Goal: Task Accomplishment & Management: Complete application form

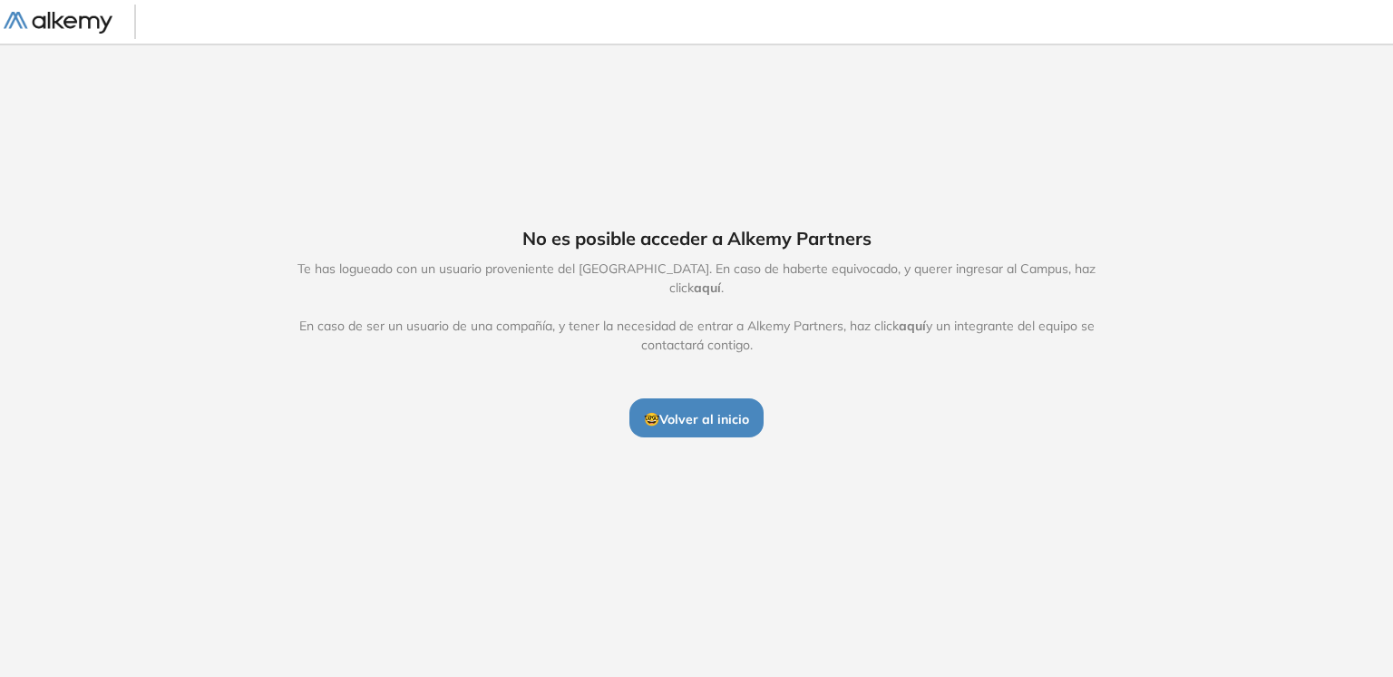
click at [696, 418] on button "🤓 Volver al inicio" at bounding box center [696, 417] width 134 height 38
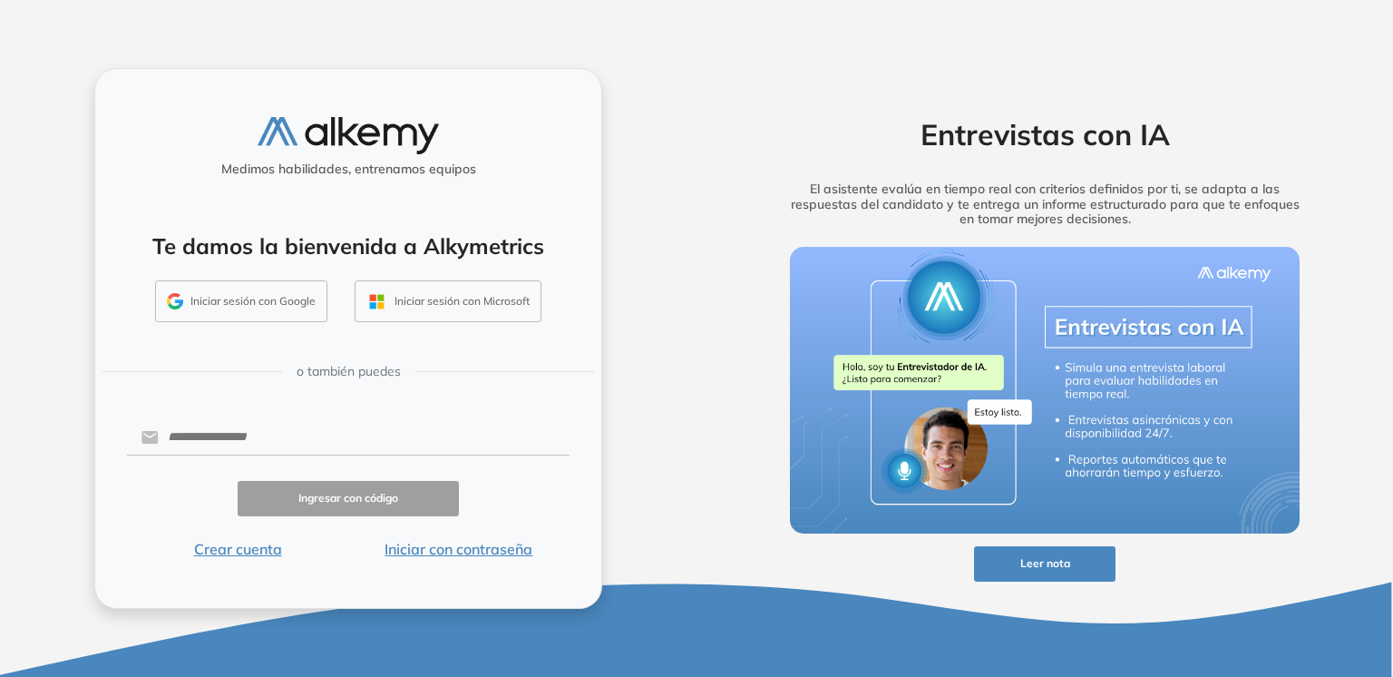
click at [223, 306] on button "Iniciar sesión con Google" at bounding box center [241, 301] width 172 height 42
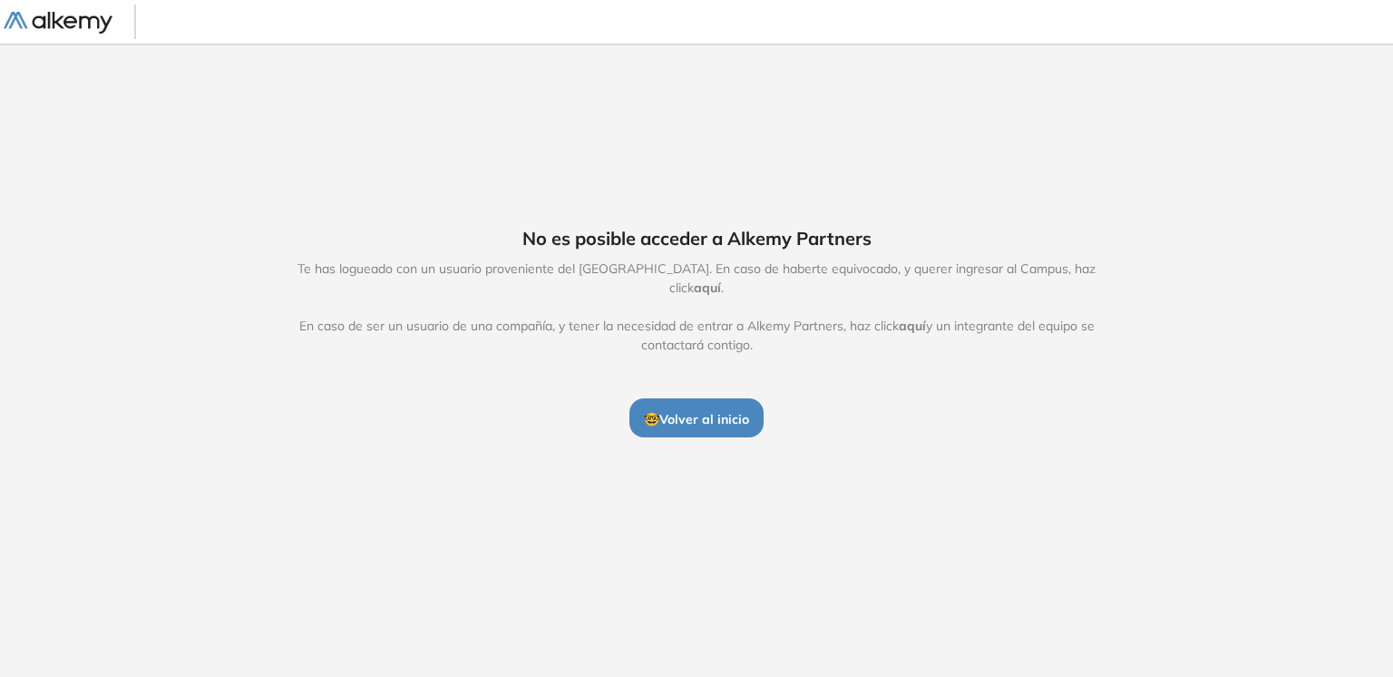
click at [721, 279] on span "aquí" at bounding box center [707, 287] width 27 height 16
